Goal: Transaction & Acquisition: Download file/media

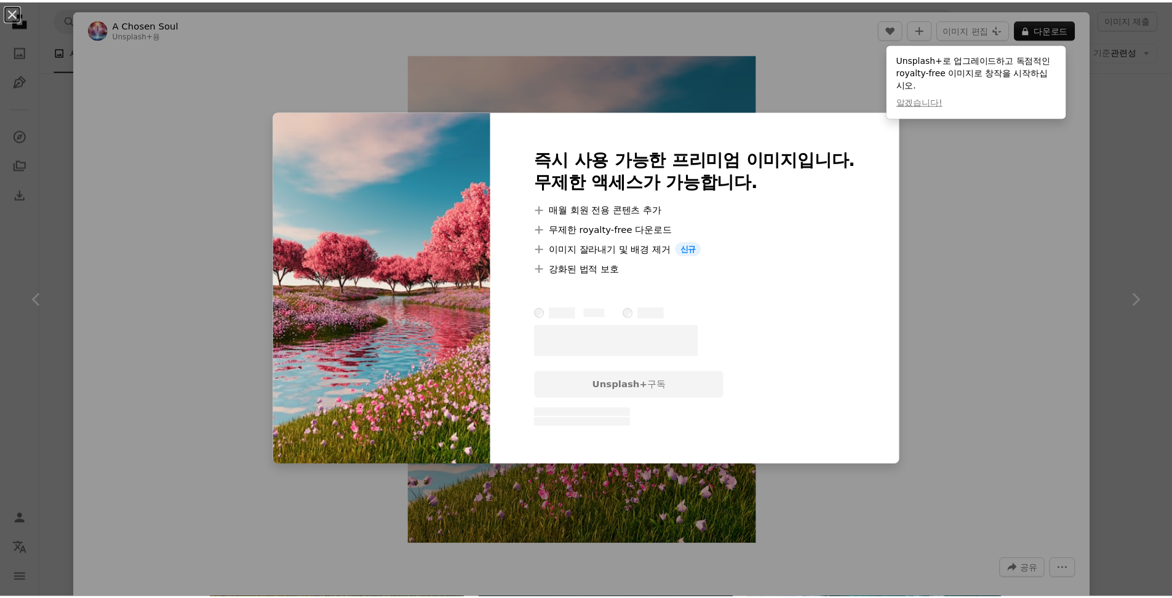
scroll to position [0, 139]
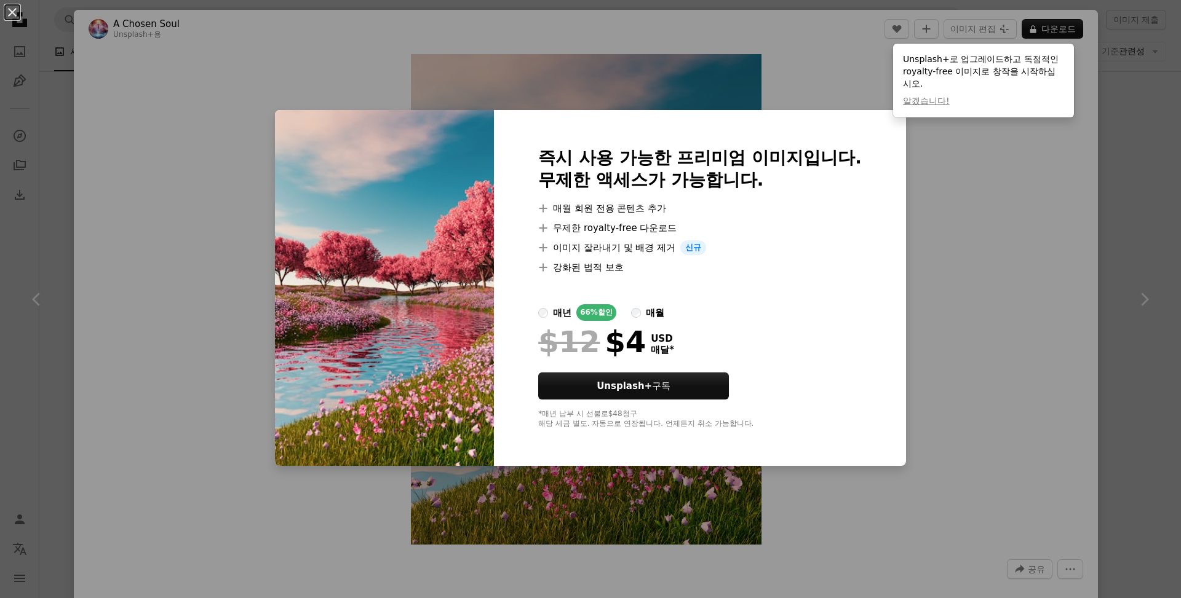
click at [950, 149] on div "An X shape 즉시 사용 가능한 프리미엄 이미지입니다. 무제한 액세스가 가능합니다. A plus sign 매월 회원 전용 콘텐츠 추가 A…" at bounding box center [590, 299] width 1181 height 598
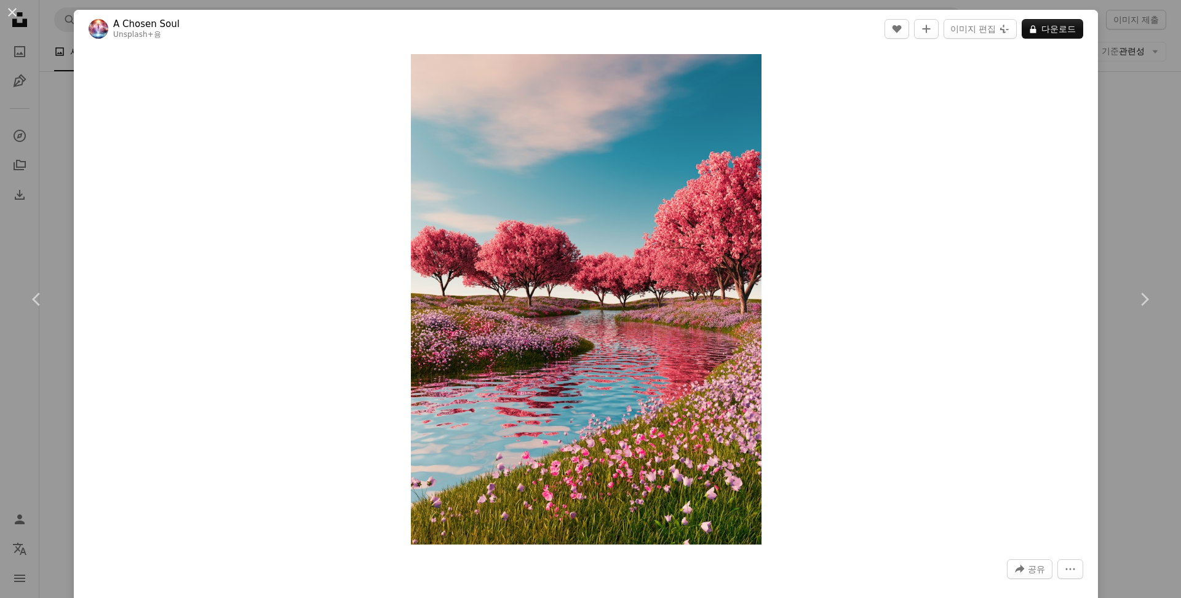
click at [1112, 207] on div "An X shape Chevron left Chevron right A Chosen Soul Unsplash+ 용 A heart A plus …" at bounding box center [590, 299] width 1181 height 598
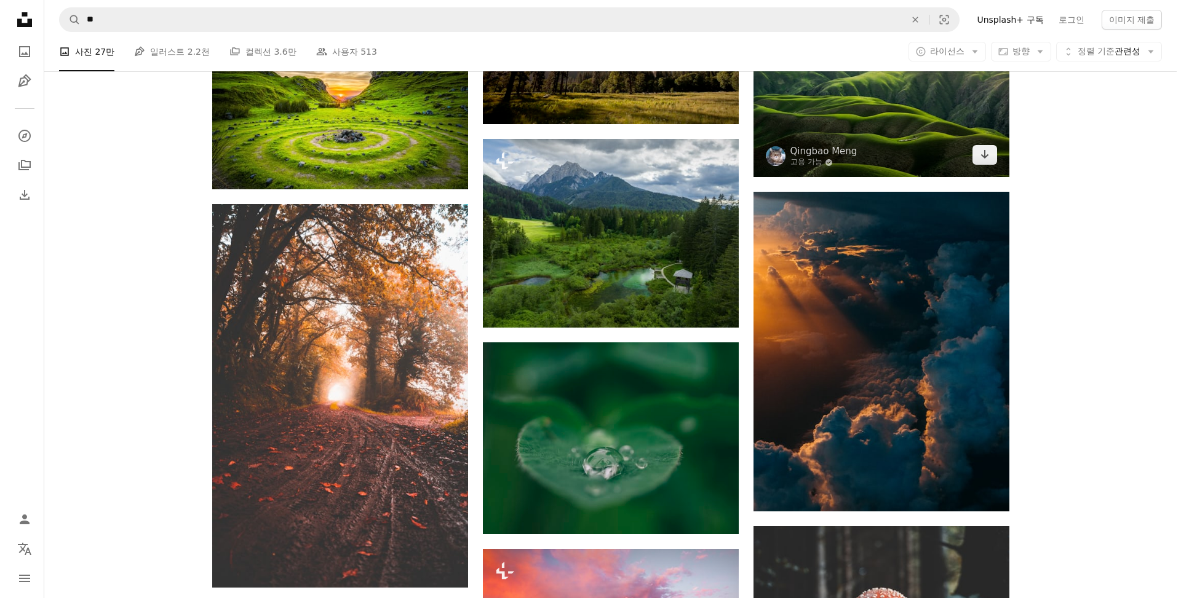
scroll to position [2337, 0]
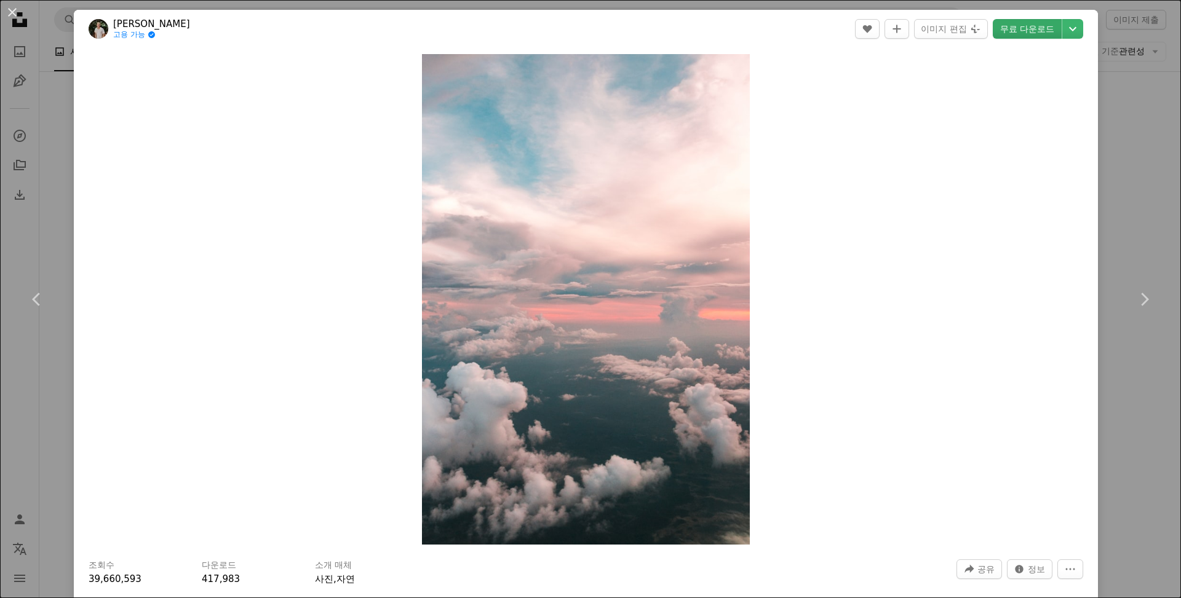
click at [1029, 31] on link "무료 다운로드" at bounding box center [1027, 29] width 69 height 20
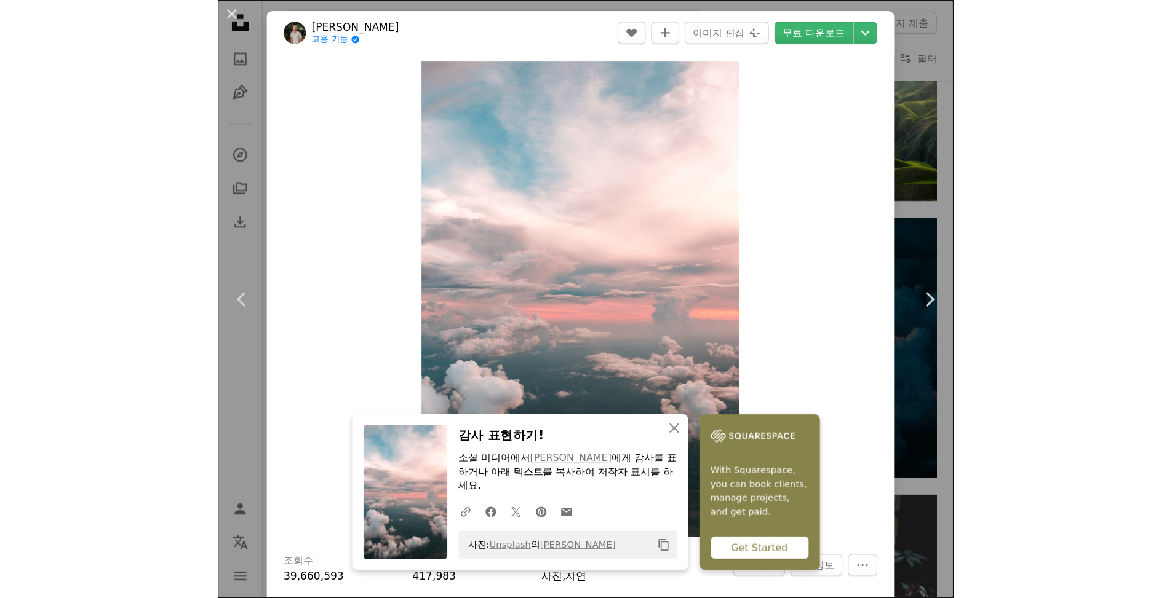
scroll to position [2337, 0]
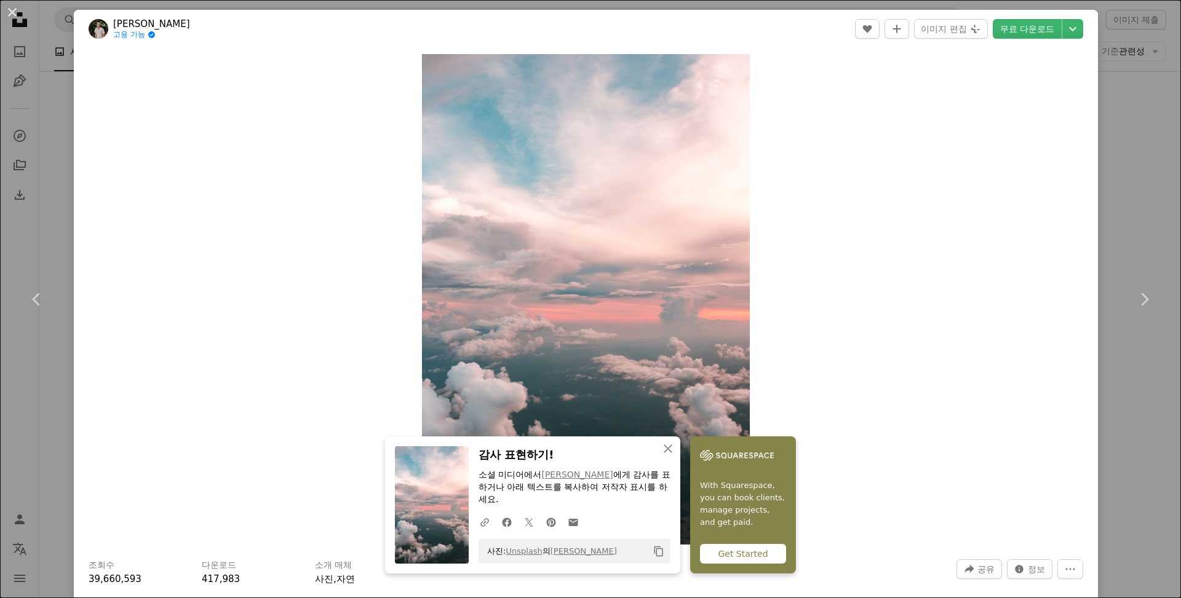
click at [1106, 46] on div "An X shape Chevron left Chevron right [PERSON_NAME] 고용 가능 A checkmark inside of…" at bounding box center [590, 299] width 1181 height 598
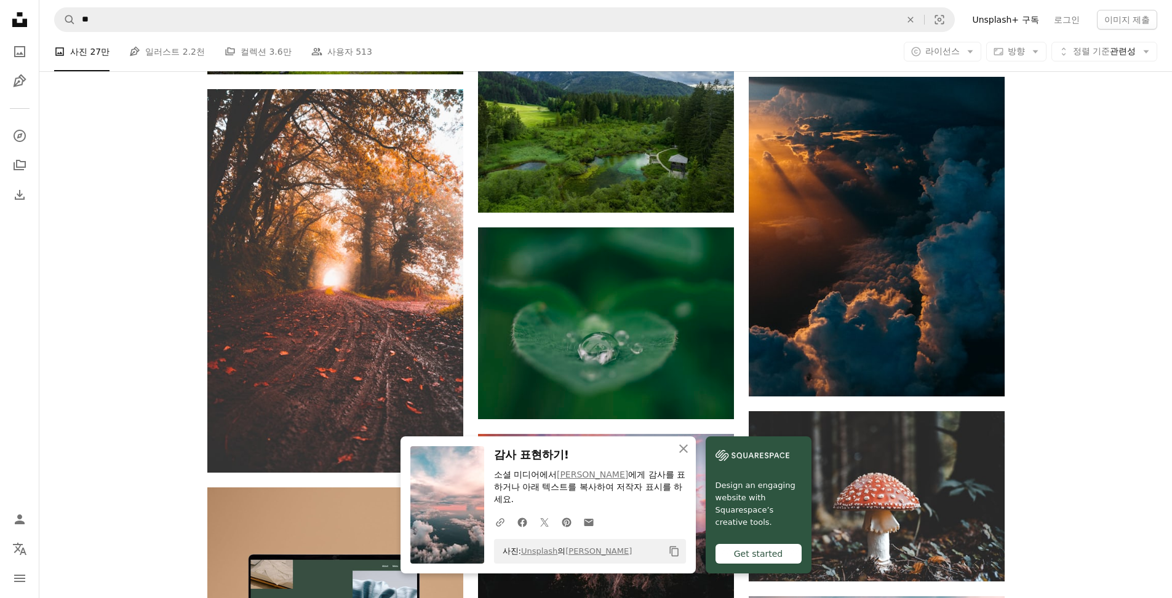
scroll to position [2829, 0]
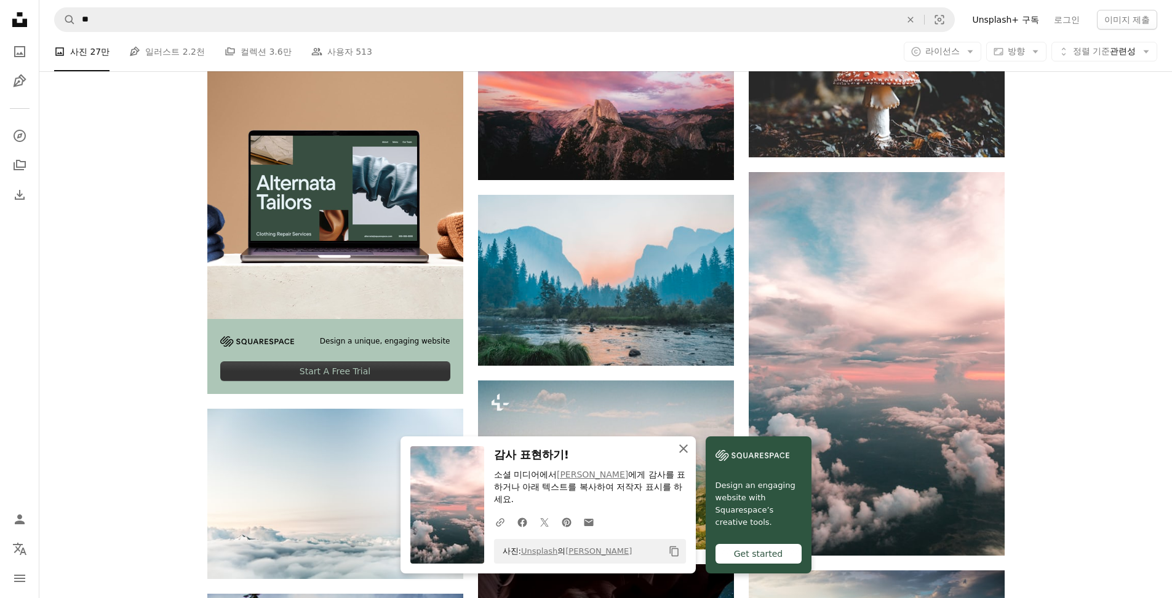
click at [691, 443] on icon "An X shape" at bounding box center [683, 449] width 15 height 15
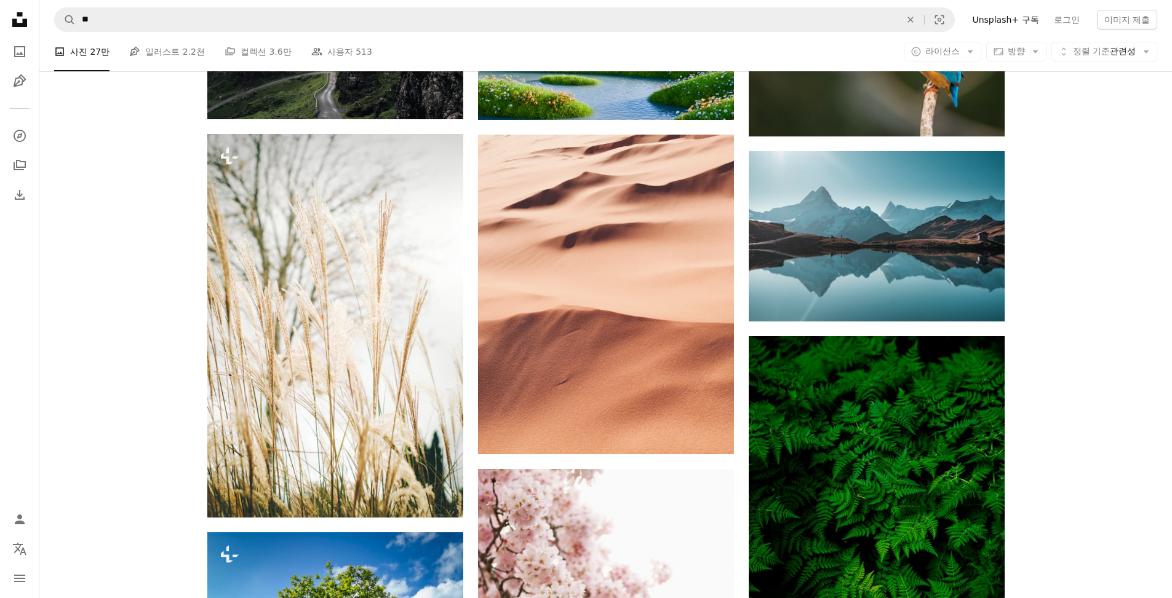
scroll to position [7503, 0]
